Goal: Transaction & Acquisition: Purchase product/service

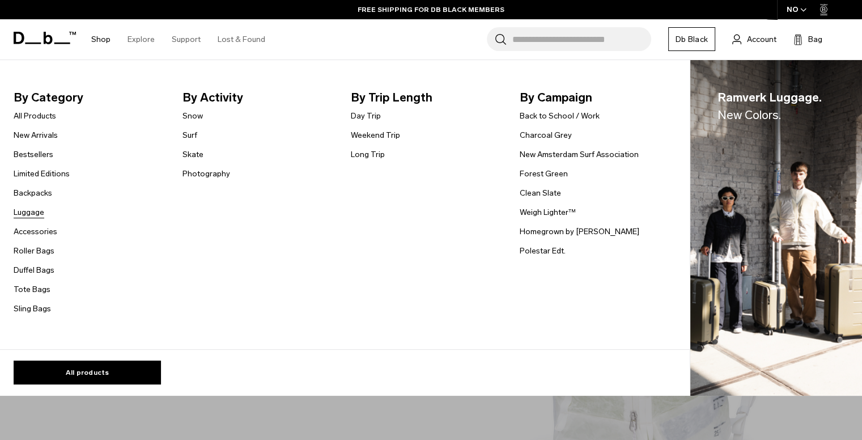
click at [34, 211] on link "Luggage" at bounding box center [29, 212] width 31 height 12
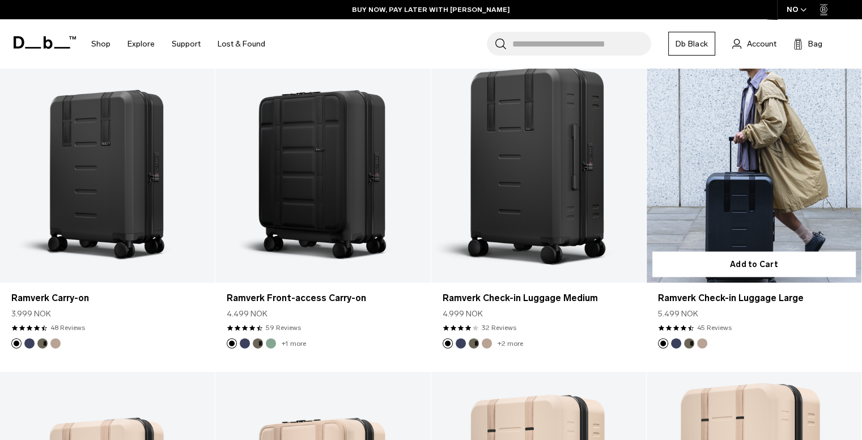
scroll to position [2558, 0]
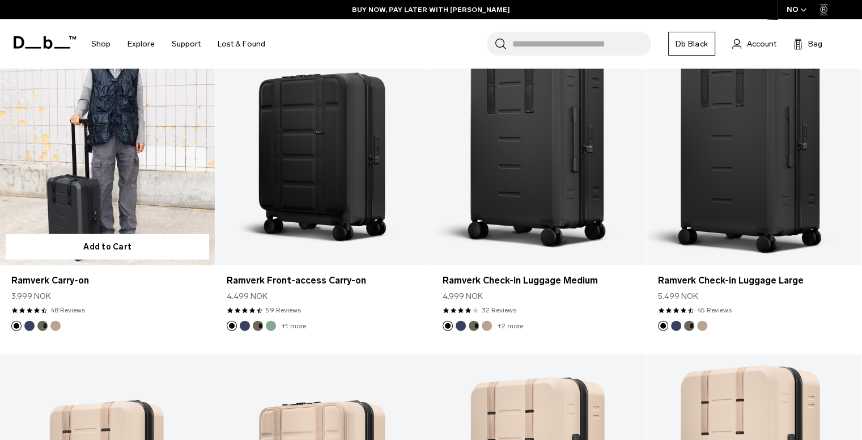
click at [97, 175] on link "Ramverk Carry-on" at bounding box center [107, 146] width 215 height 239
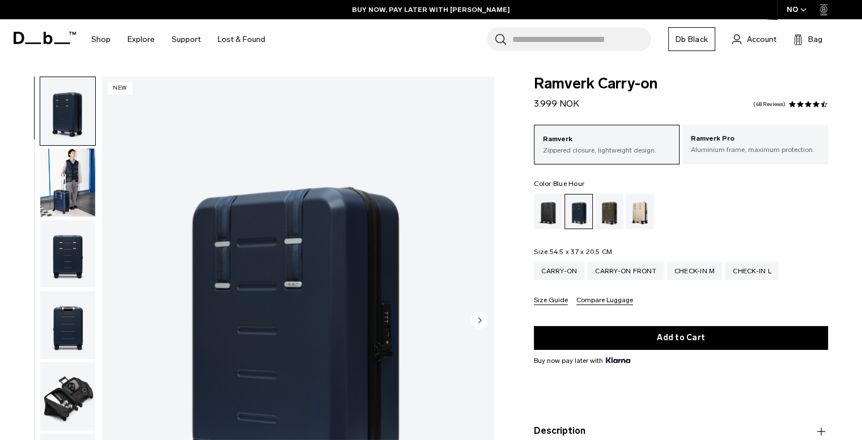
click at [568, 39] on input "Search for Bags, Luggage..." at bounding box center [581, 39] width 139 height 24
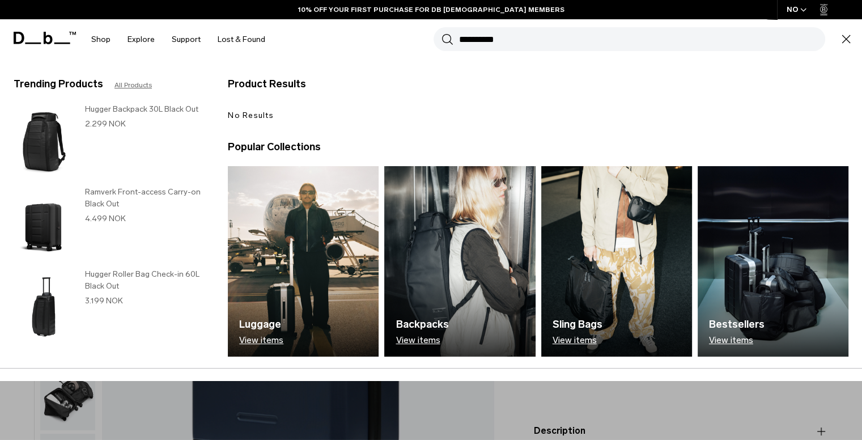
type input "**********"
click at [117, 199] on h3 "Ramverk Front-access Carry-on Black Out" at bounding box center [145, 198] width 120 height 24
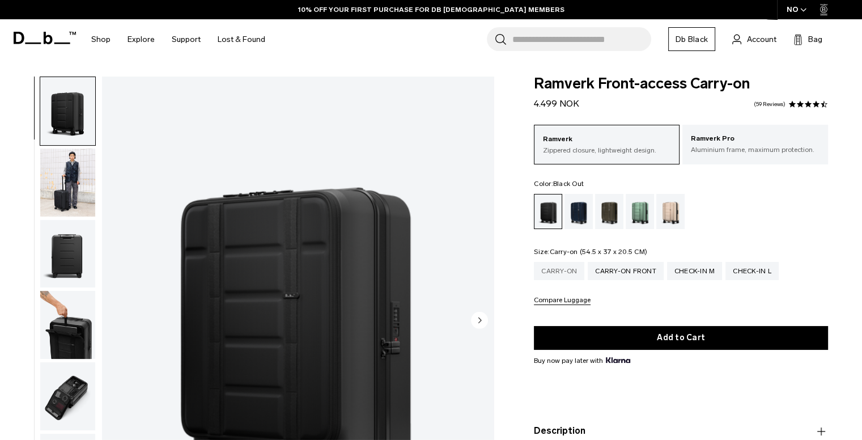
click at [551, 270] on div "Carry-on" at bounding box center [559, 271] width 50 height 18
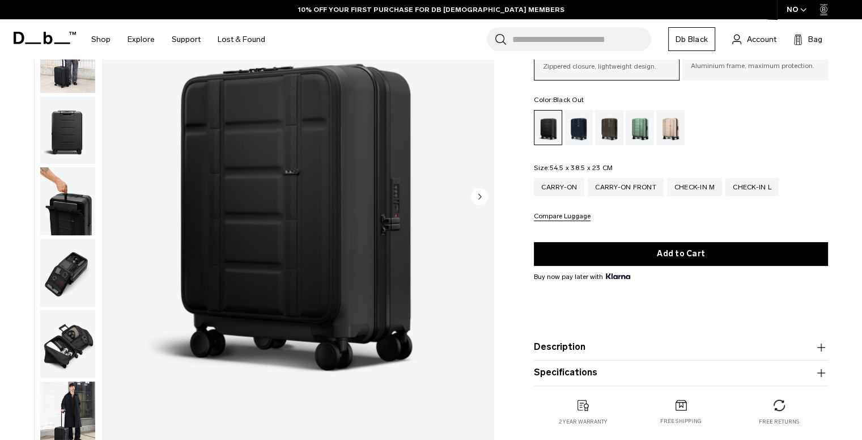
scroll to position [124, 0]
click at [63, 350] on img "button" at bounding box center [67, 344] width 55 height 68
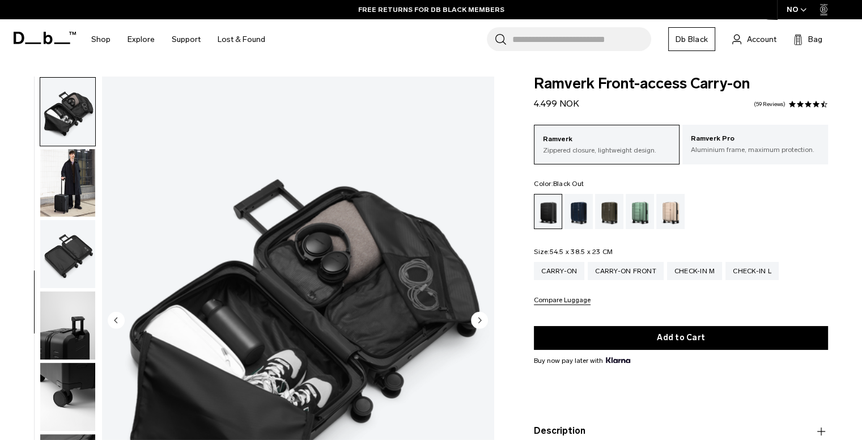
scroll to position [0, 0]
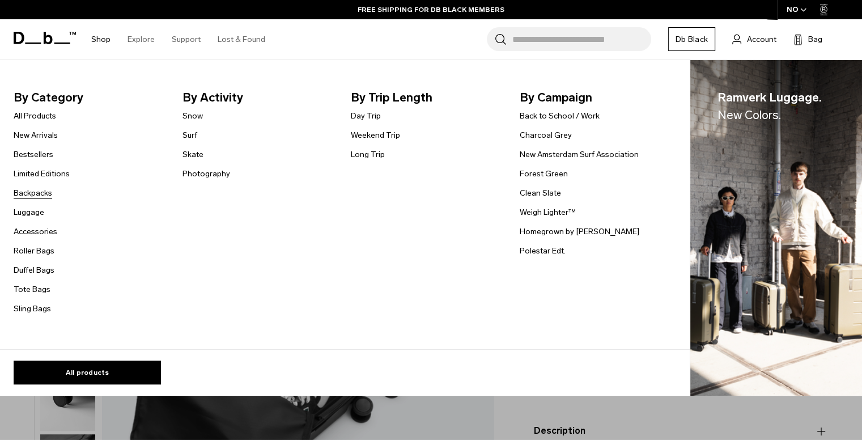
click at [45, 198] on link "Backpacks" at bounding box center [33, 193] width 39 height 12
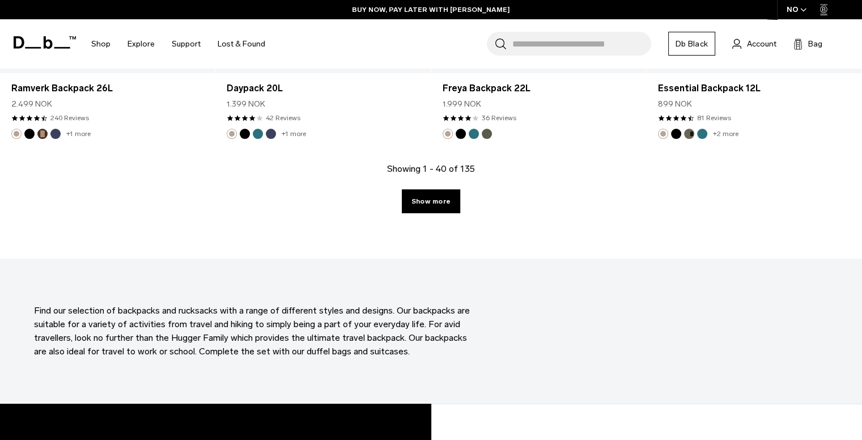
scroll to position [3349, 0]
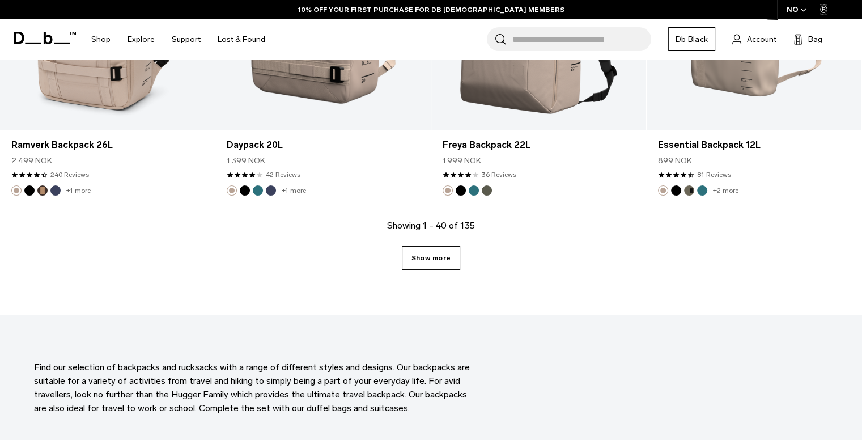
click at [430, 267] on link "Show more" at bounding box center [431, 258] width 58 height 24
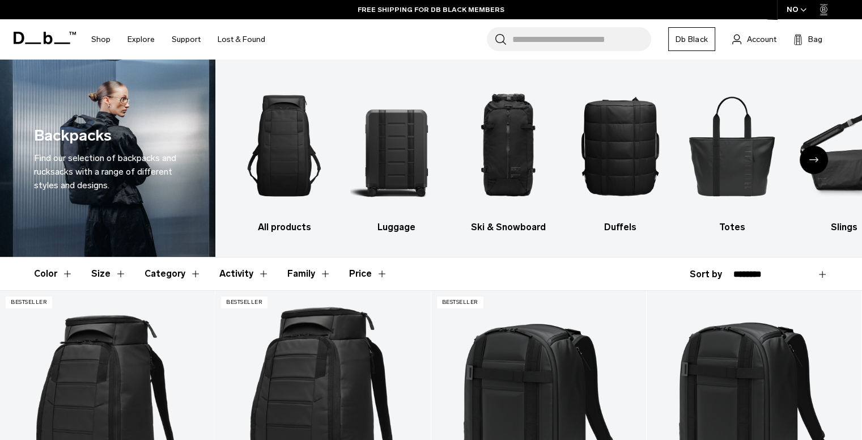
click at [522, 36] on input "Search for Bags, Luggage..." at bounding box center [581, 39] width 139 height 24
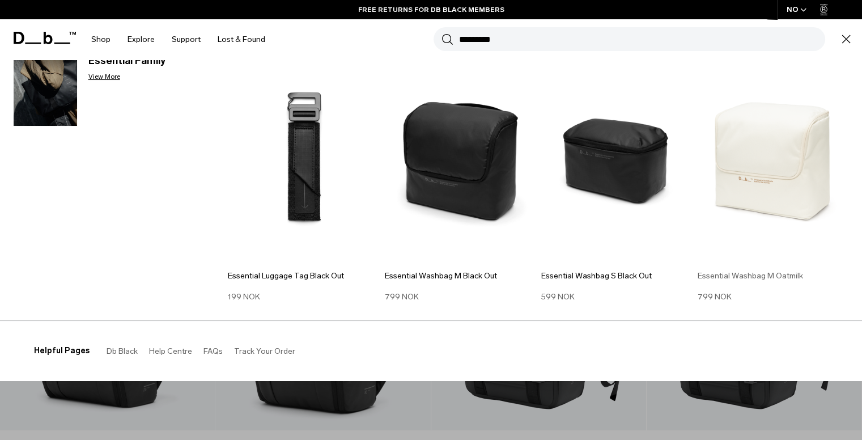
scroll to position [124, 0]
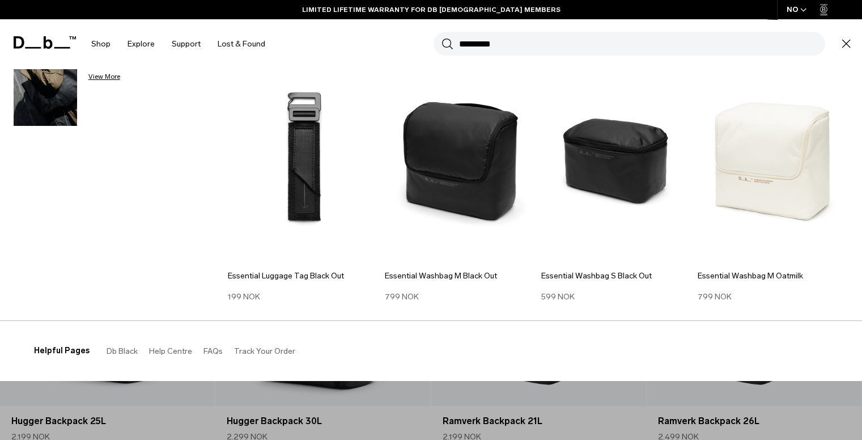
type input "*********"
click at [196, 304] on aside "Trending Products All Products Hugger Backpack 30L Black Out 2.299 NOK Ramverk …" at bounding box center [110, 174] width 192 height 294
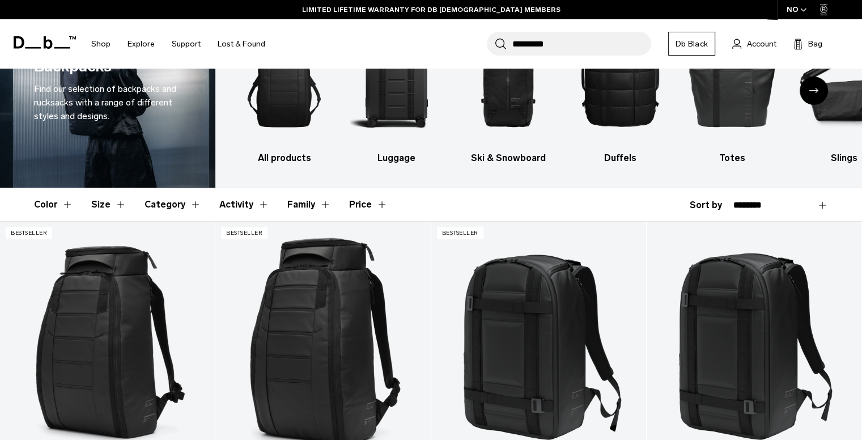
scroll to position [0, 0]
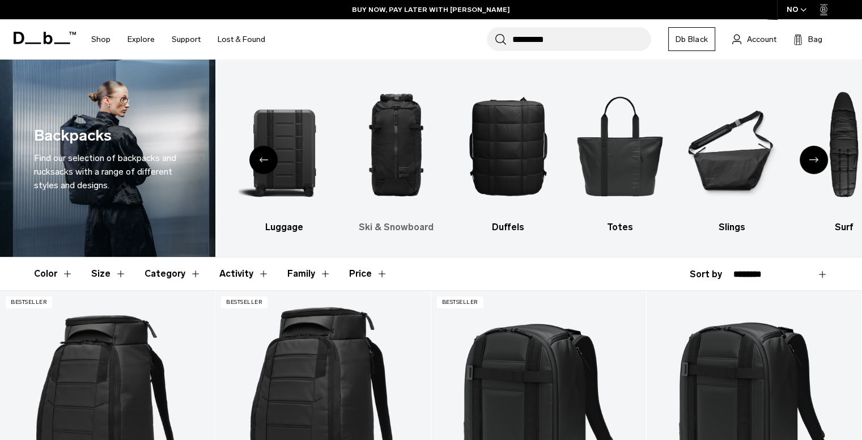
click at [394, 129] on img "3 / 10" at bounding box center [396, 145] width 92 height 138
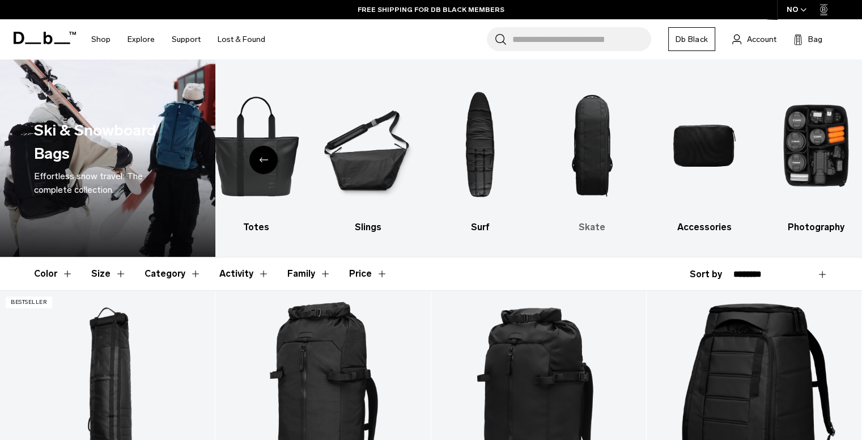
click at [590, 149] on img "8 / 10" at bounding box center [592, 145] width 92 height 138
